Goal: Contribute content

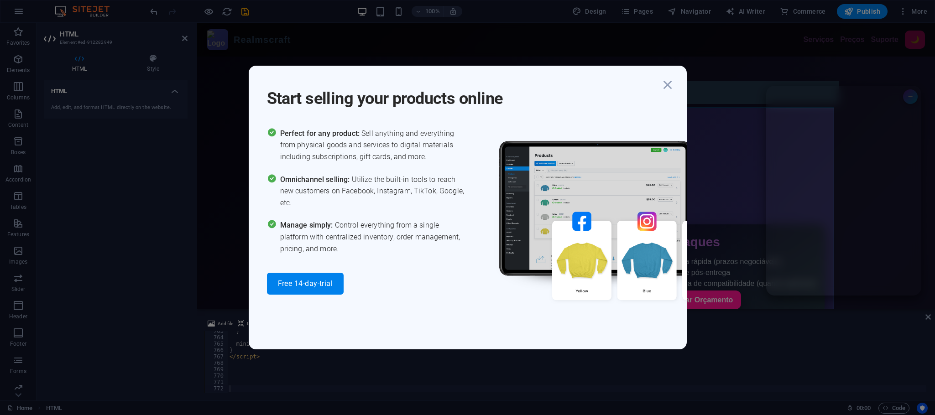
scroll to position [4873, 0]
click at [664, 88] on icon "button" at bounding box center [668, 85] width 16 height 16
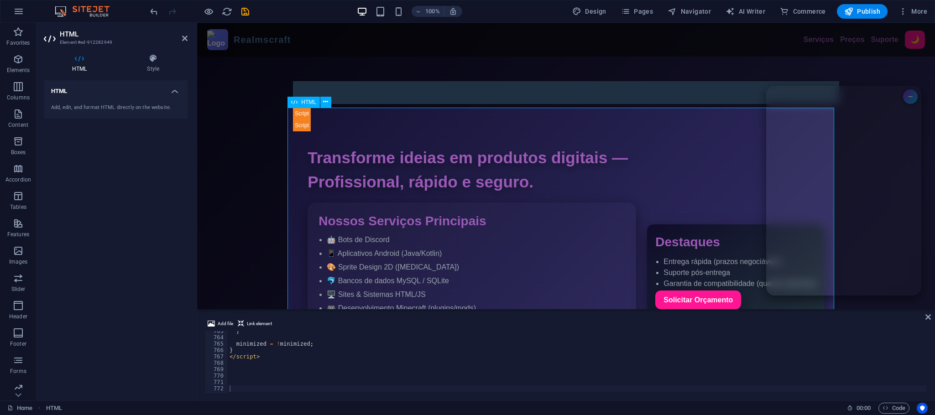
click at [350, 346] on div "} minimized = ! minimized ; } </ script >" at bounding box center [597, 364] width 738 height 73
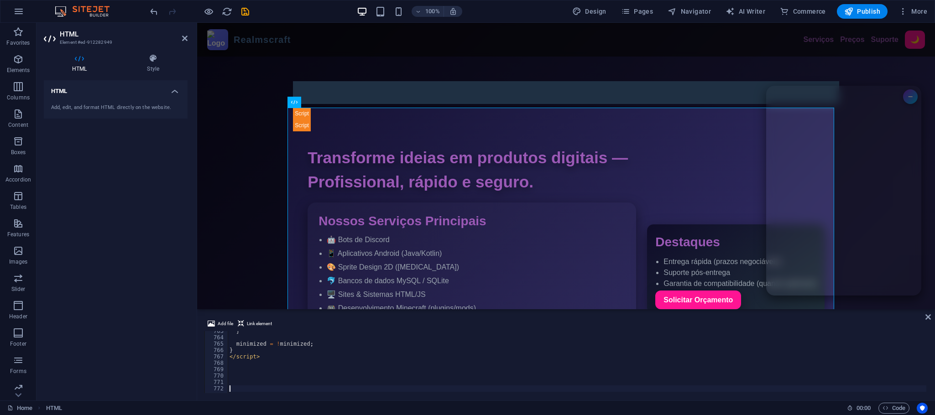
type textarea "minimized = !minimized;"
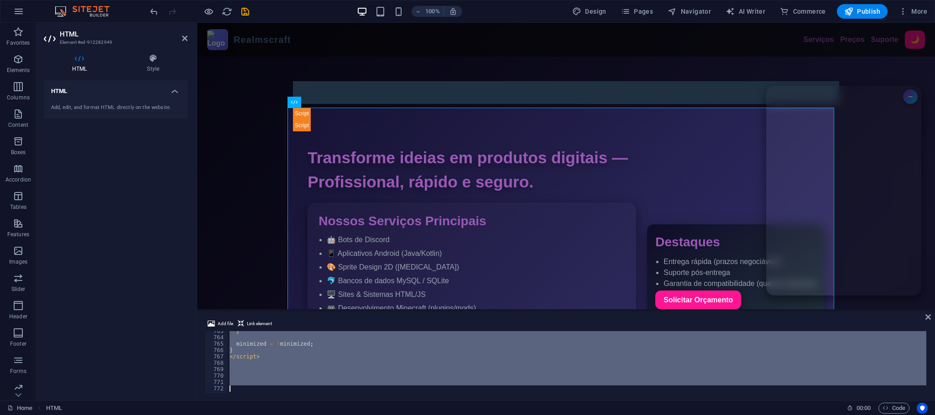
paste textarea
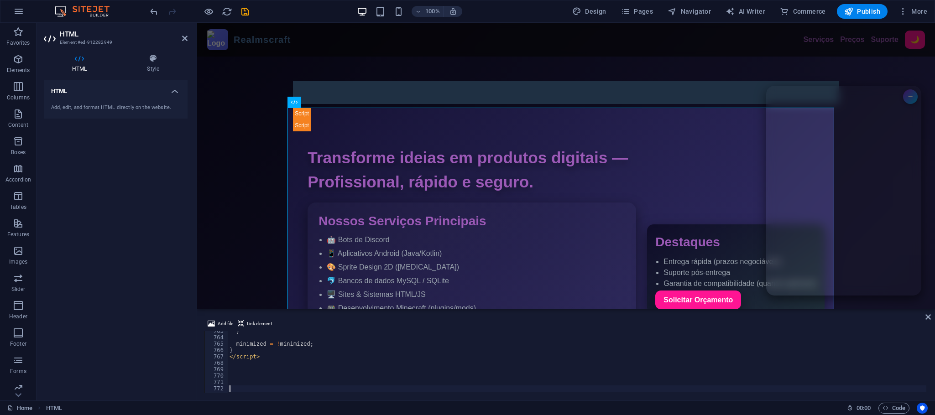
click at [303, 366] on div "} minimized = ! minimized ; } </ script >" at bounding box center [597, 364] width 738 height 73
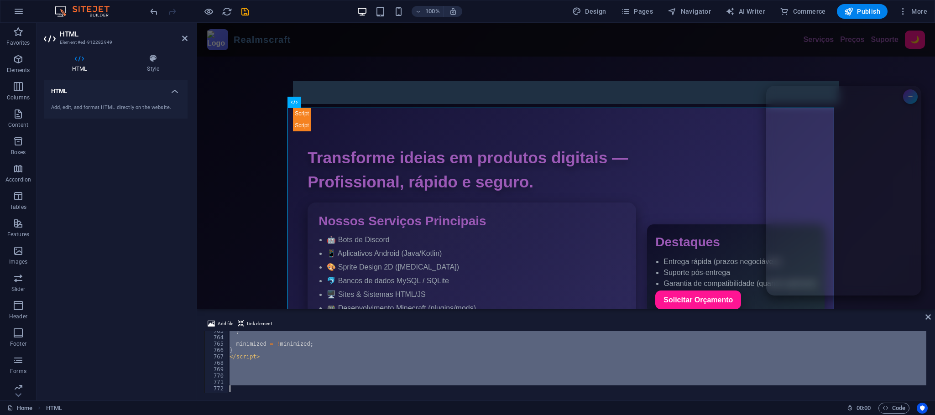
paste textarea
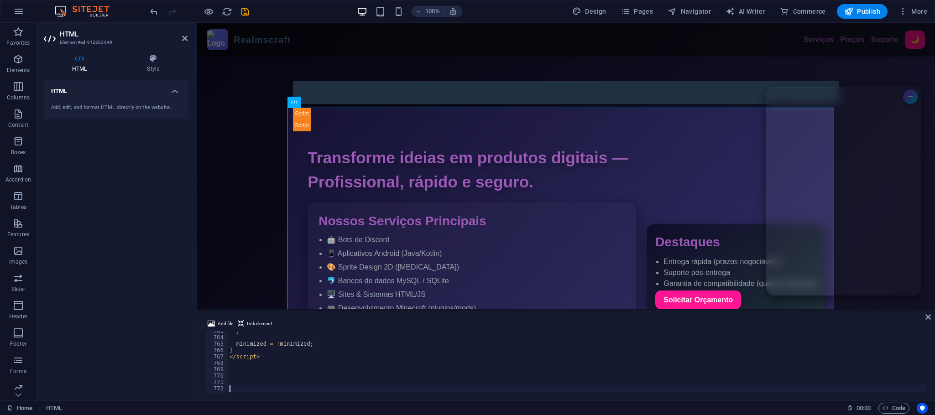
click at [858, 16] on span "Publish" at bounding box center [863, 11] width 36 height 9
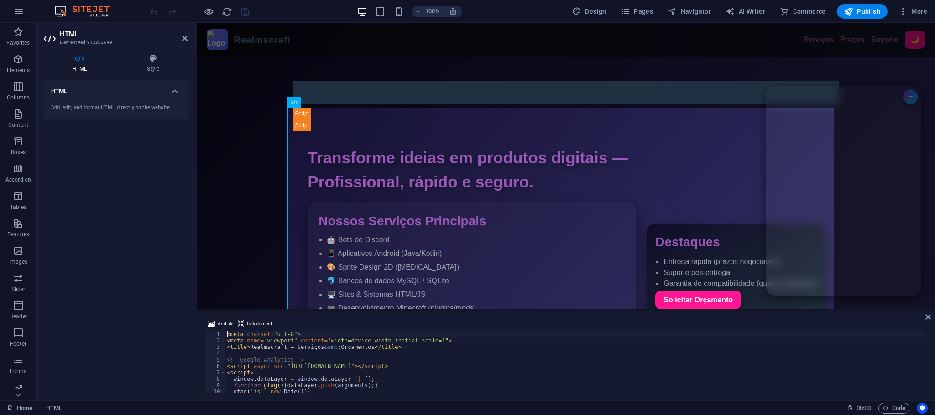
click at [358, 359] on div "< meta charset = "utf-8" > < meta name = "viewport" content = "width=device-wid…" at bounding box center [594, 367] width 738 height 73
type textarea "<!-- Google Analytics -->"
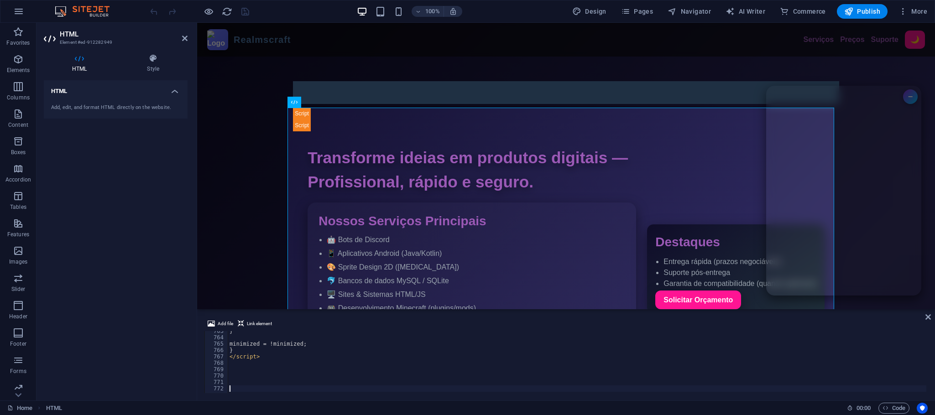
scroll to position [4873, 0]
click at [855, 16] on button "Publish" at bounding box center [862, 11] width 51 height 15
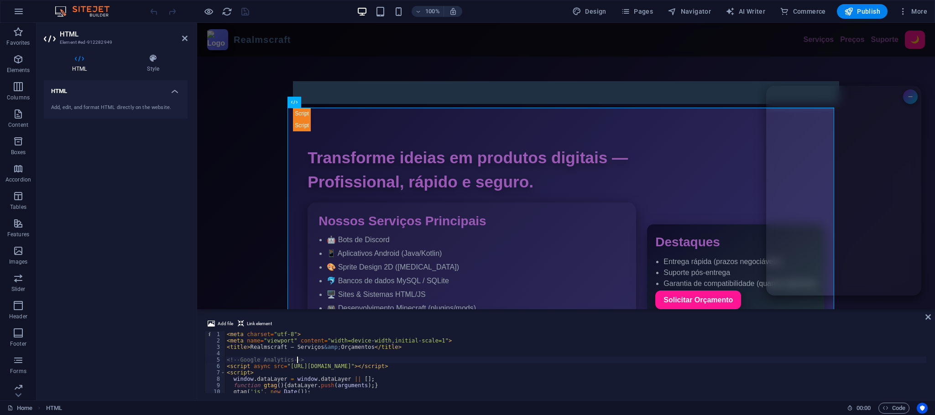
click at [383, 362] on div "< meta charset = "utf-8" > < meta name = "viewport" content = "width=device-wid…" at bounding box center [594, 367] width 738 height 73
type textarea "<!-- Google Analytics -->"
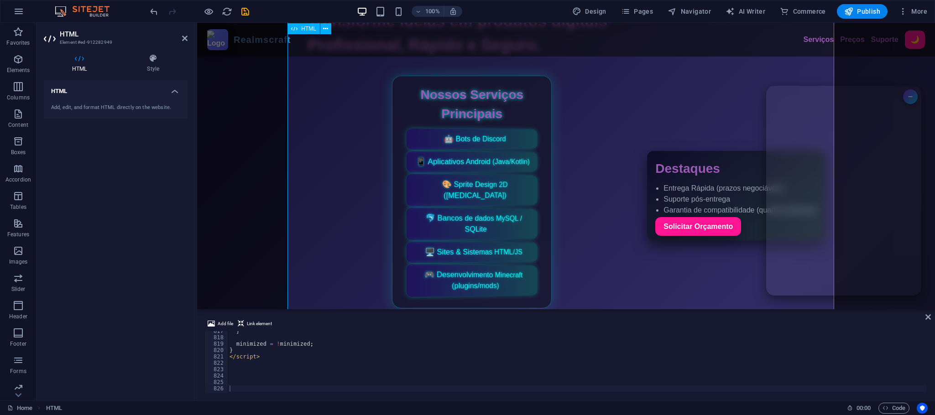
scroll to position [4803, 0]
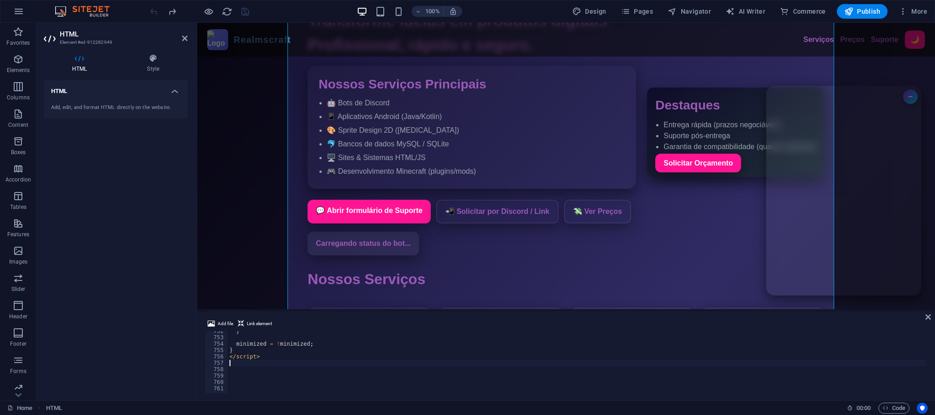
click at [321, 362] on div "} minimized = ! minimized ; } </ script >" at bounding box center [597, 364] width 738 height 73
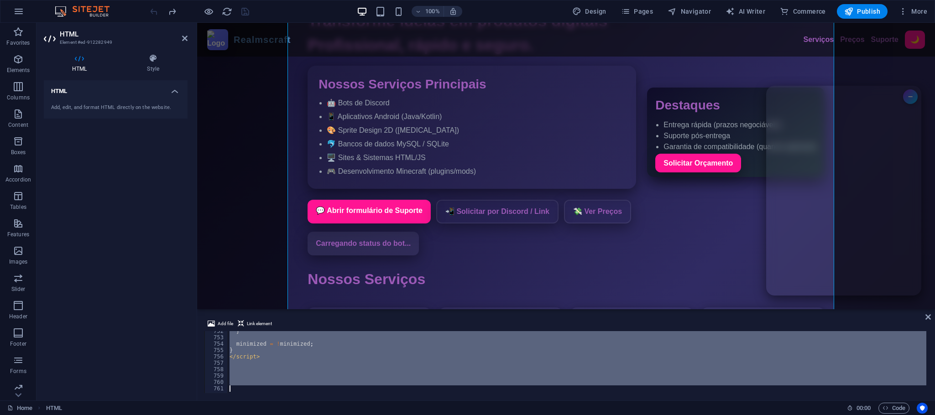
paste textarea
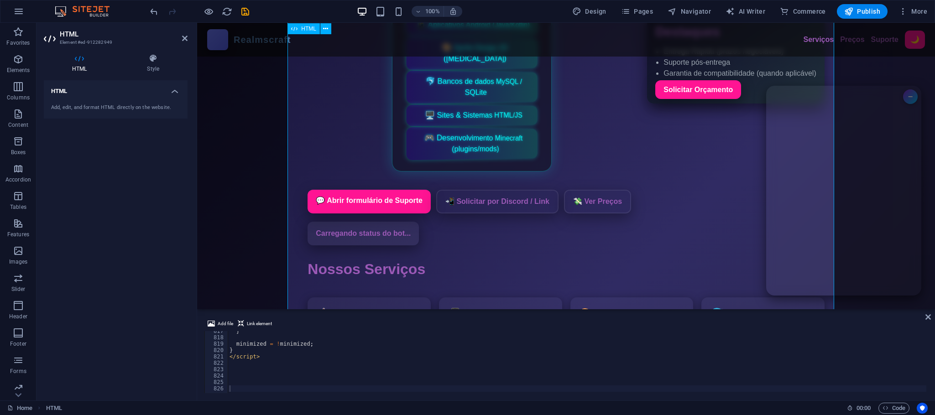
scroll to position [205, 0]
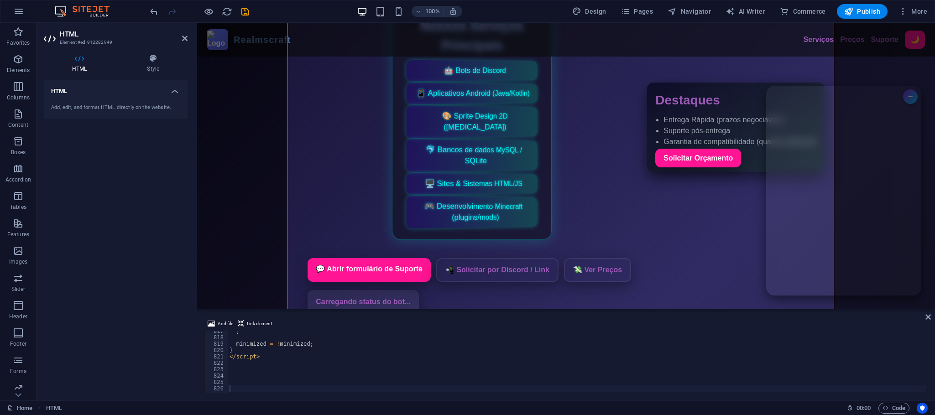
click at [329, 382] on div "} minimized = ! minimized ; } </ script >" at bounding box center [597, 364] width 738 height 73
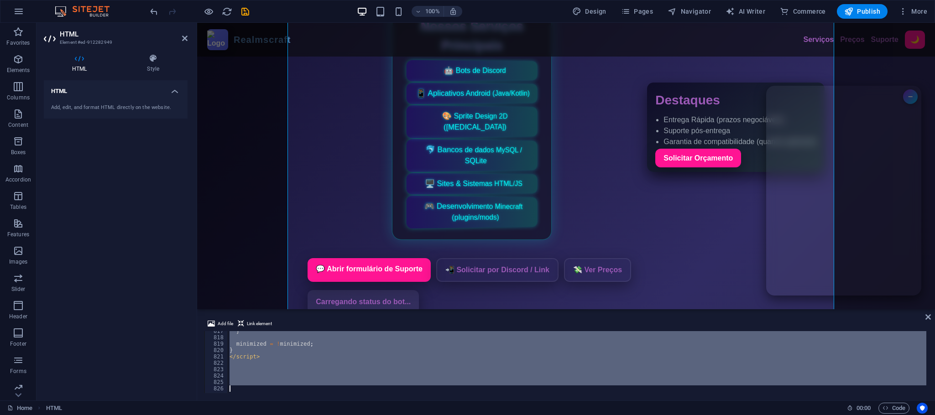
paste textarea
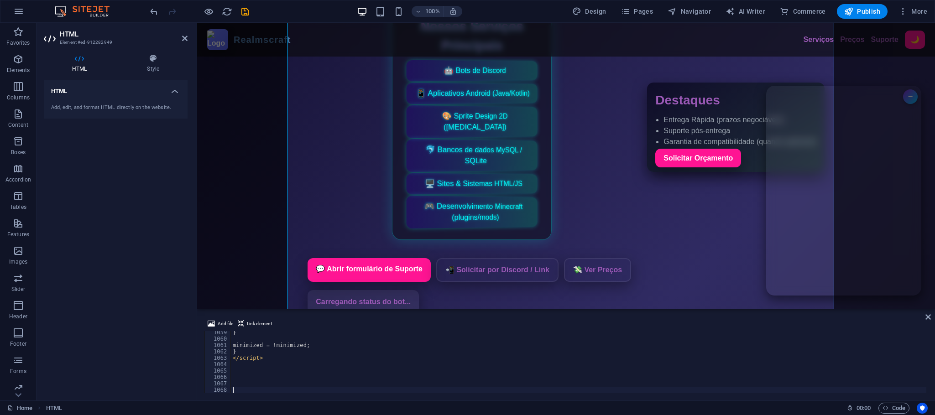
scroll to position [6763, 0]
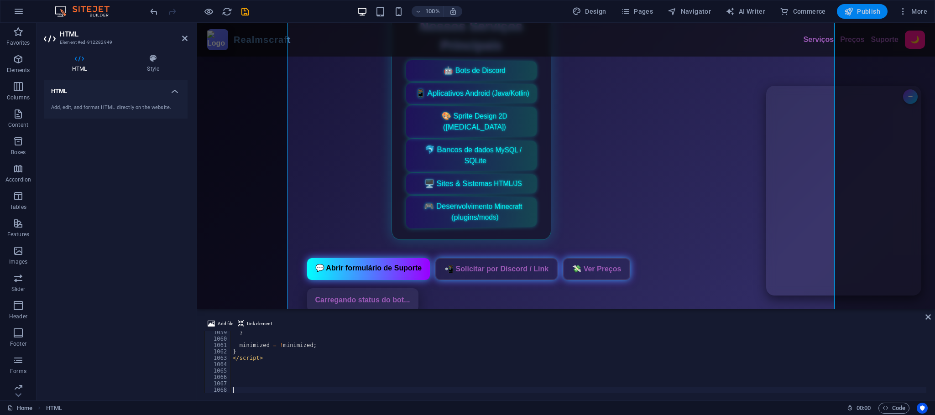
click at [863, 9] on span "Publish" at bounding box center [863, 11] width 36 height 9
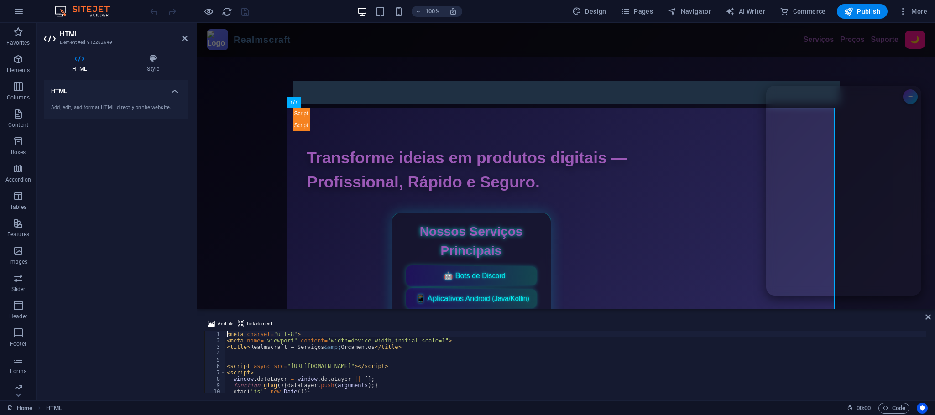
click at [344, 333] on div "< meta charset = "utf-8" > < meta name = "viewport" content = "width=device-wid…" at bounding box center [576, 368] width 702 height 75
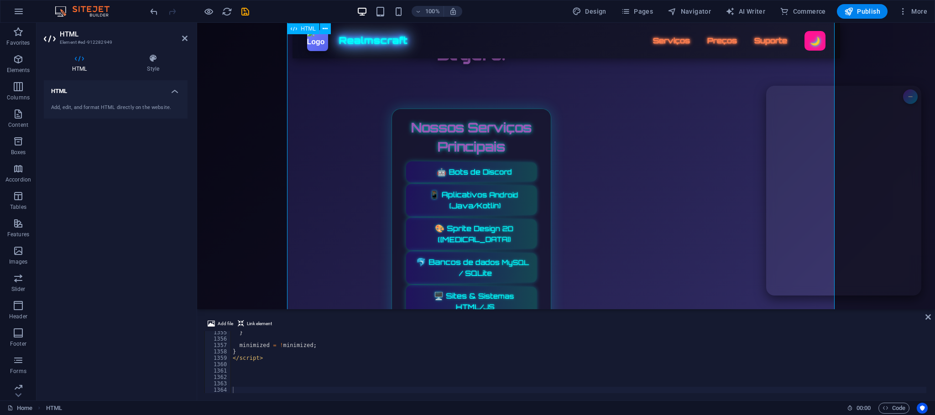
scroll to position [68, 0]
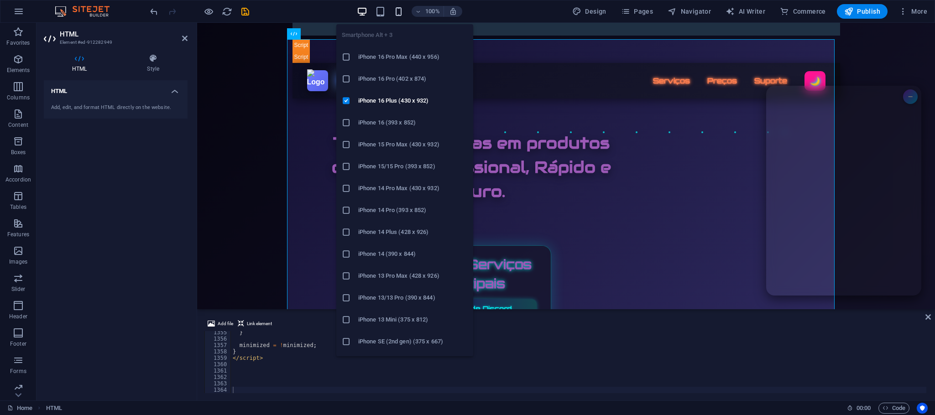
click at [403, 11] on icon "button" at bounding box center [399, 11] width 10 height 10
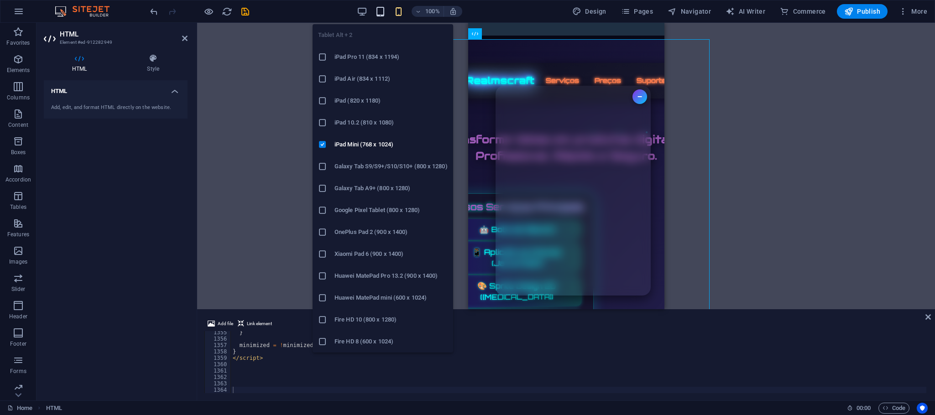
click at [381, 11] on icon "button" at bounding box center [380, 11] width 10 height 10
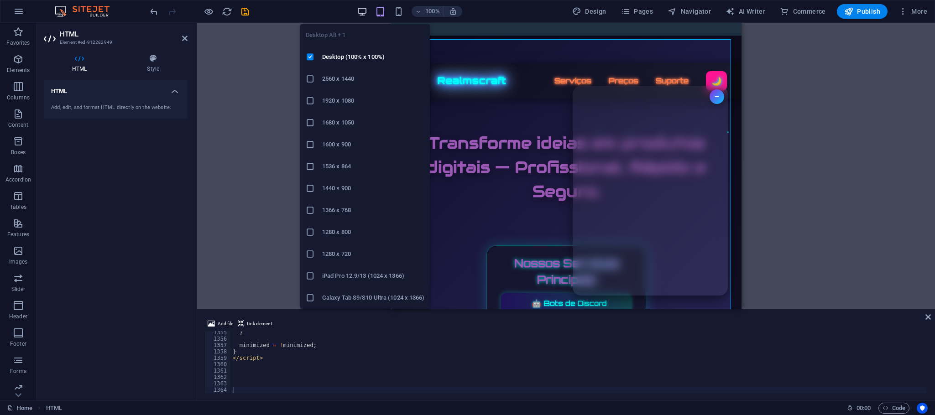
click at [367, 7] on icon "button" at bounding box center [362, 11] width 10 height 10
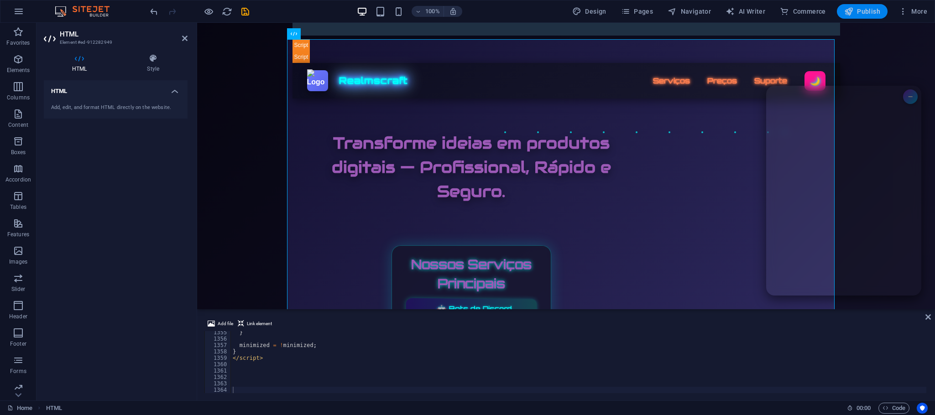
click at [866, 11] on span "Publish" at bounding box center [863, 11] width 36 height 9
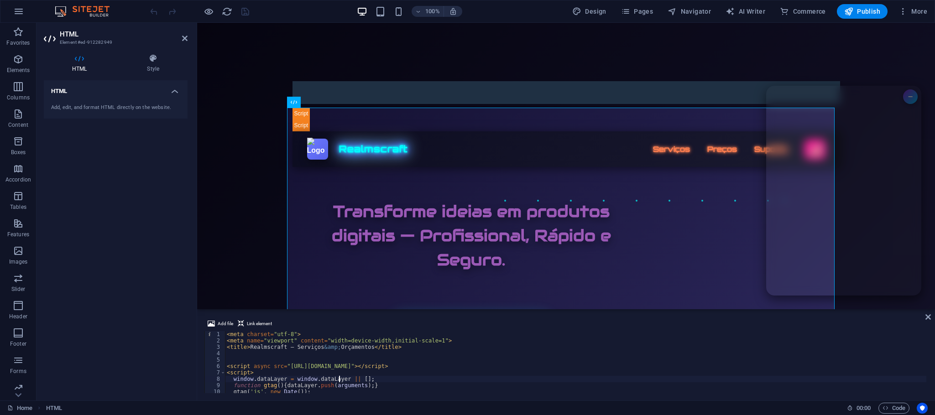
click at [340, 381] on div "< meta charset = "utf-8" > < meta name = "viewport" content = "width=device-wid…" at bounding box center [576, 368] width 702 height 75
type textarea "window.dataLayer = window.dataLayer || [];"
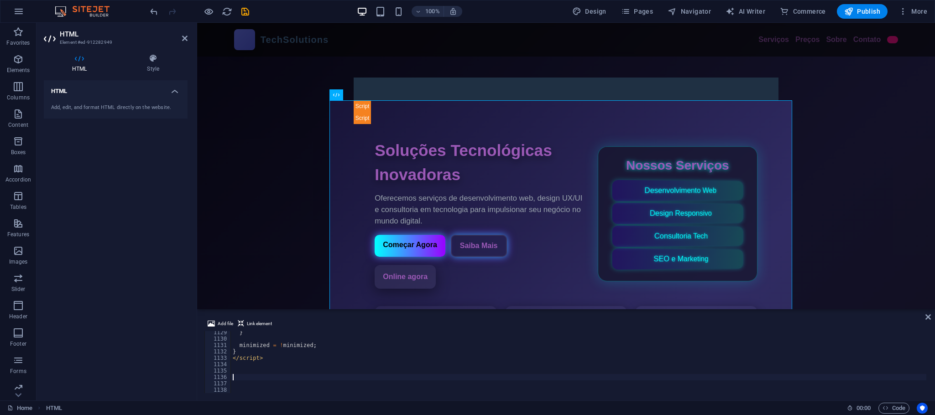
click at [314, 377] on div "} minimized = ! minimized ; } </ script >" at bounding box center [579, 367] width 696 height 75
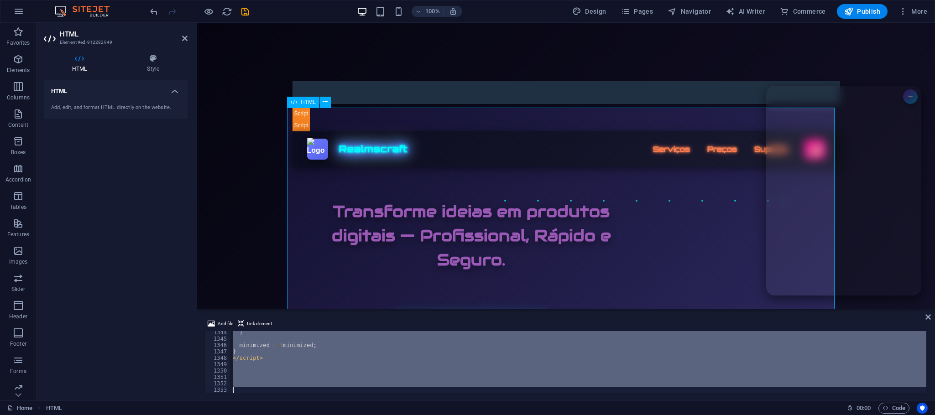
click at [390, 351] on div "} minimized = ! minimized ; } </ script >" at bounding box center [579, 362] width 696 height 62
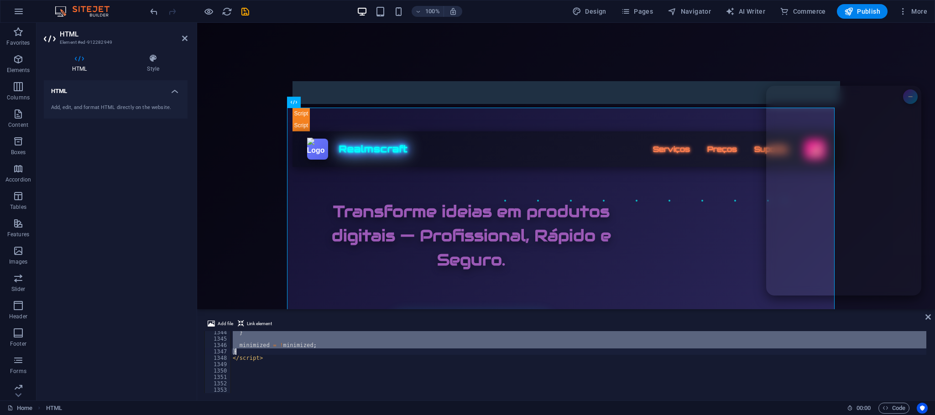
click at [390, 351] on div "} minimized = ! minimized ; } </ script >" at bounding box center [579, 367] width 696 height 75
type textarea "minimized = !minimized; }"
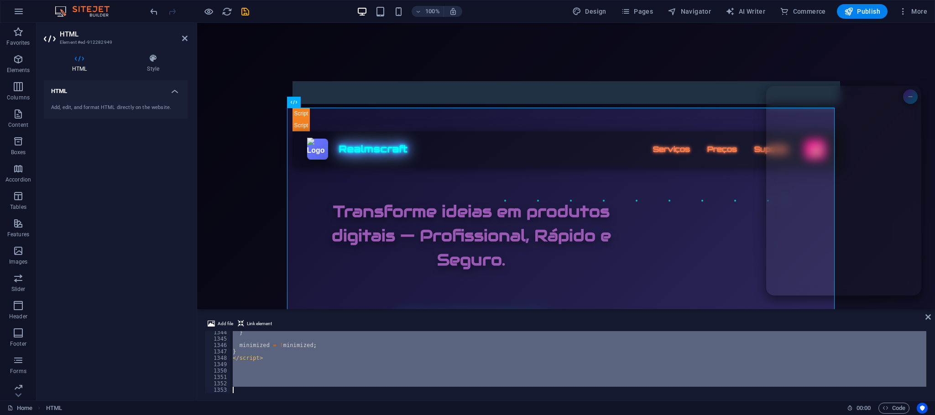
paste textarea
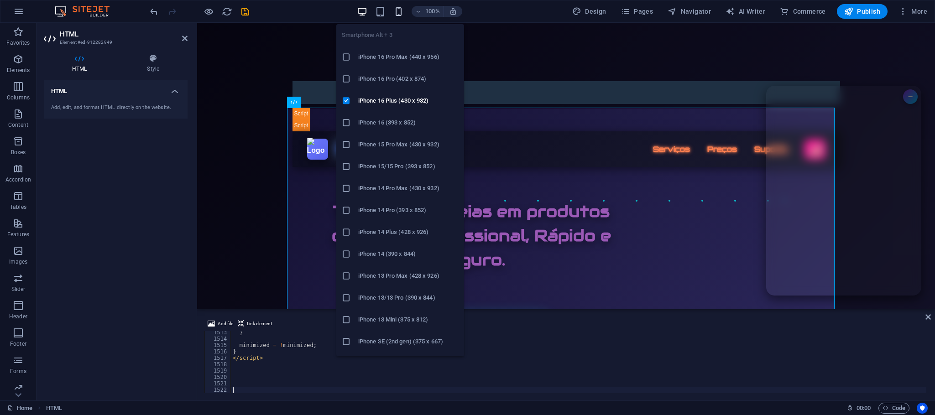
click at [402, 10] on icon "button" at bounding box center [399, 11] width 10 height 10
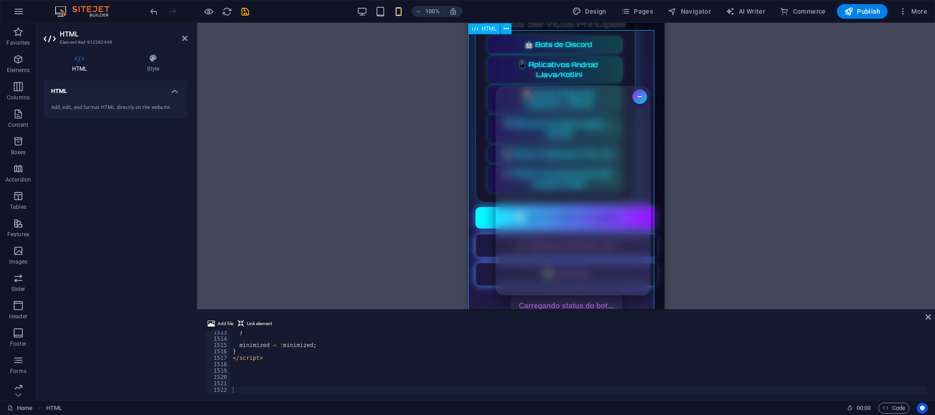
scroll to position [0, 0]
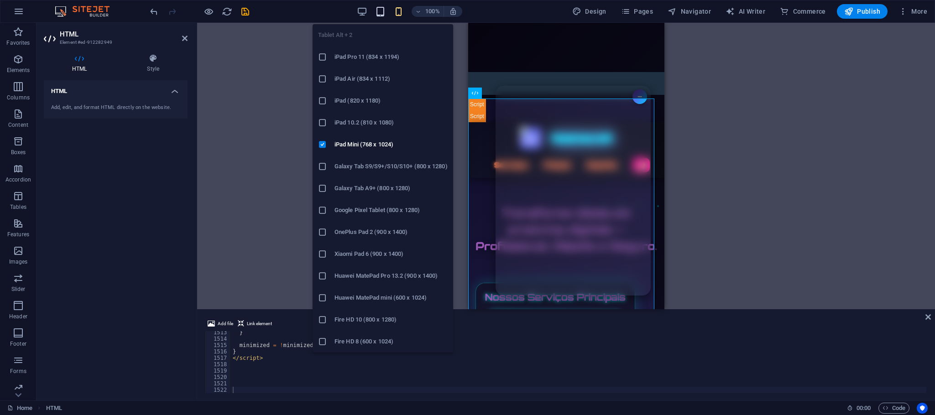
click at [381, 14] on icon "button" at bounding box center [380, 11] width 10 height 10
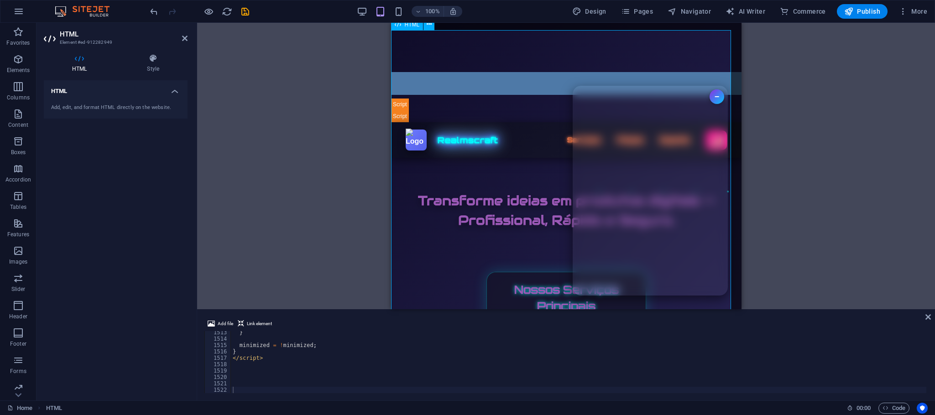
scroll to position [137, 0]
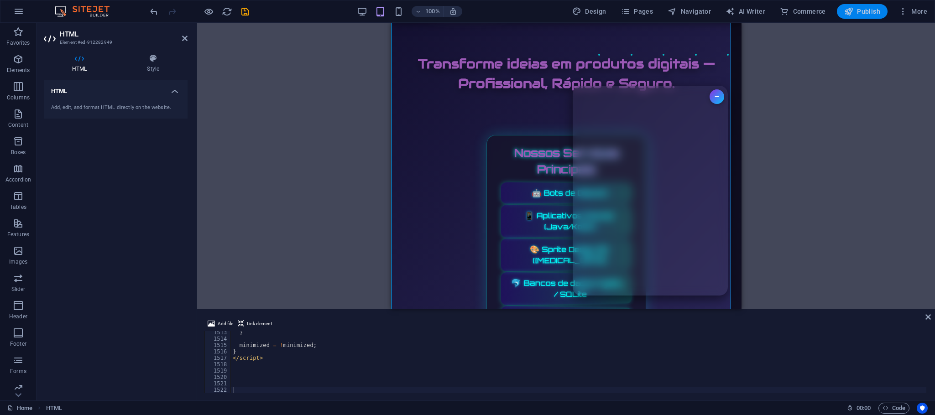
click at [856, 8] on span "Publish" at bounding box center [863, 11] width 36 height 9
